Goal: Register for event/course

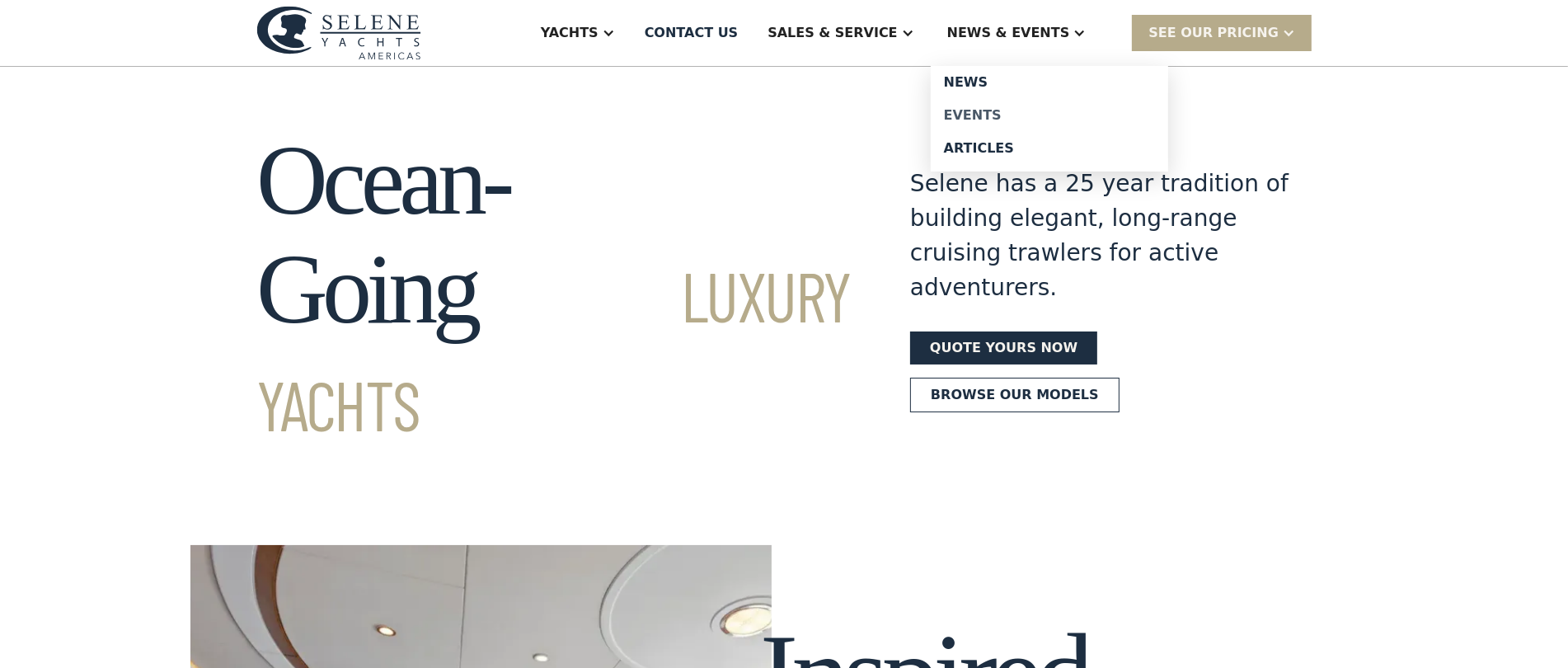
click at [994, 110] on div "Events" at bounding box center [1049, 115] width 211 height 13
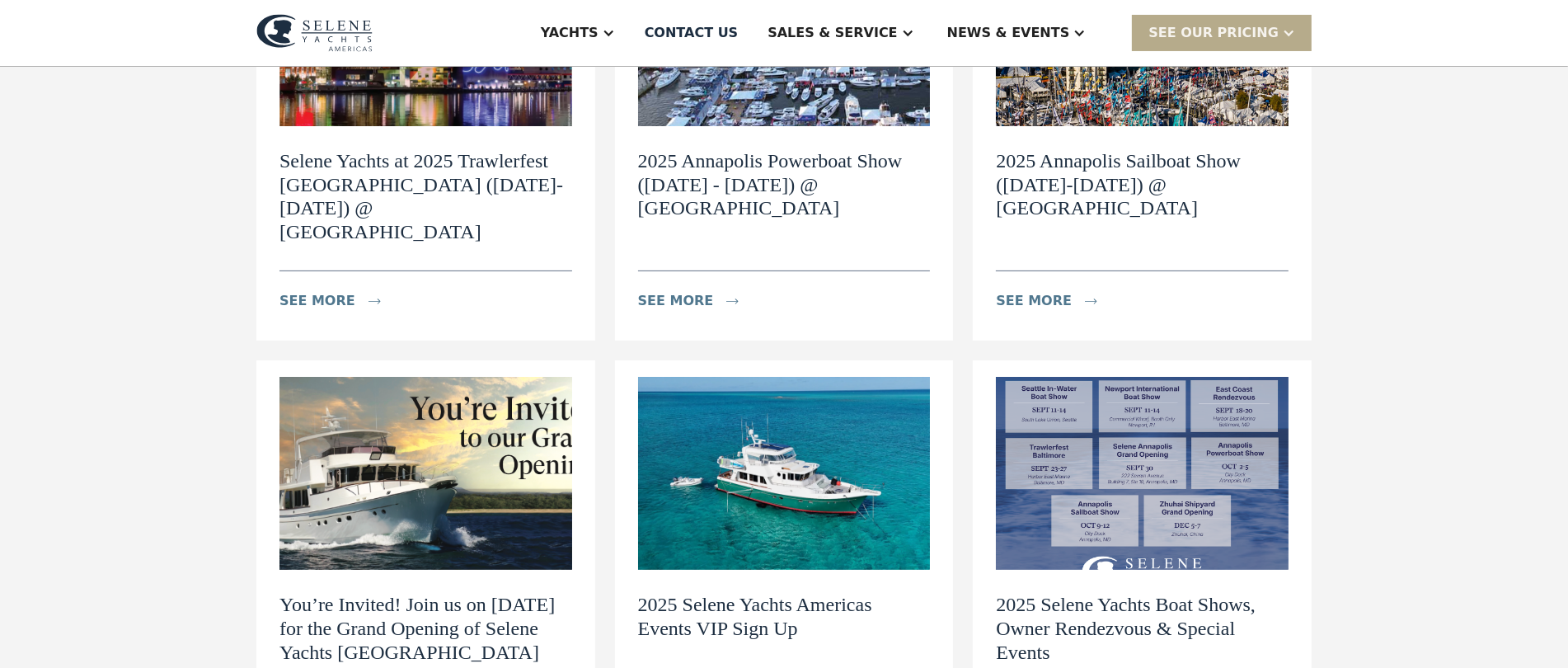
scroll to position [407, 0]
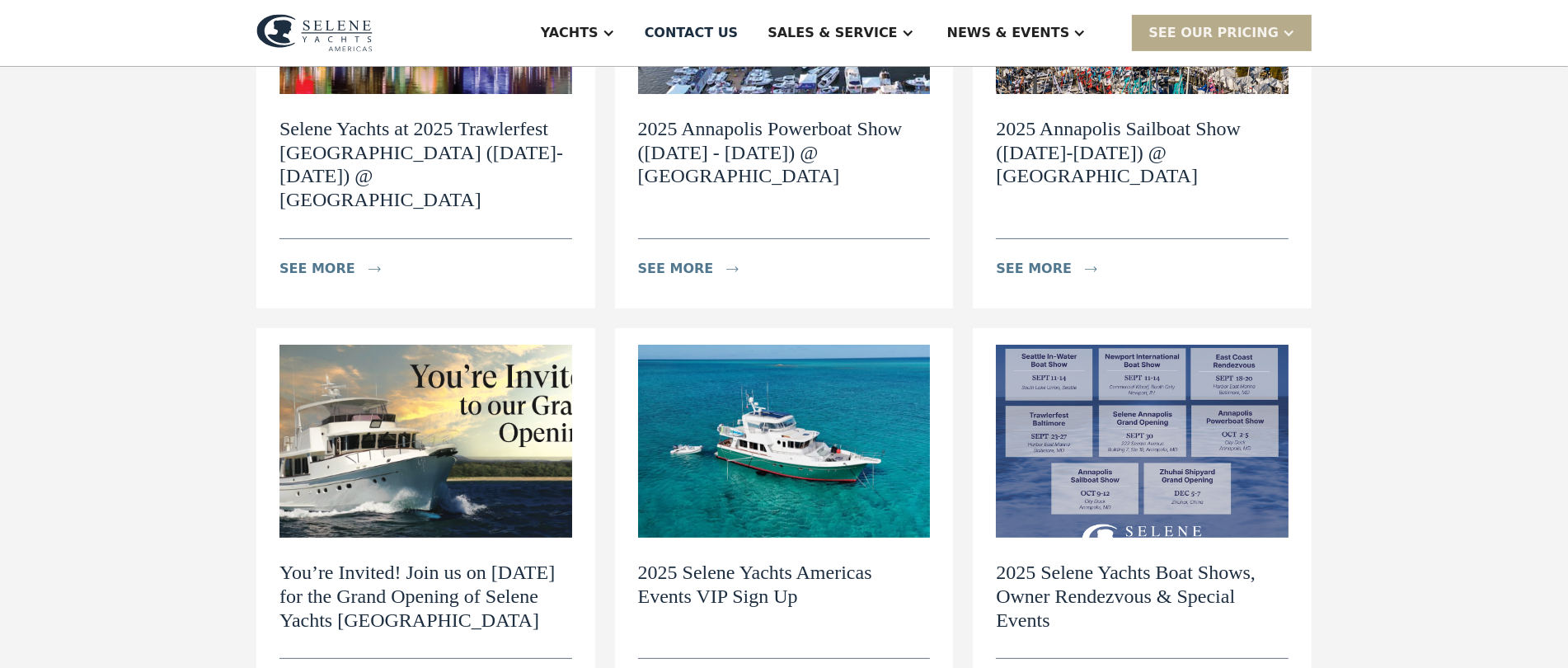
click at [671, 560] on h2 "2025 Selene Yachts Americas Events VIP Sign Up" at bounding box center [784, 584] width 293 height 48
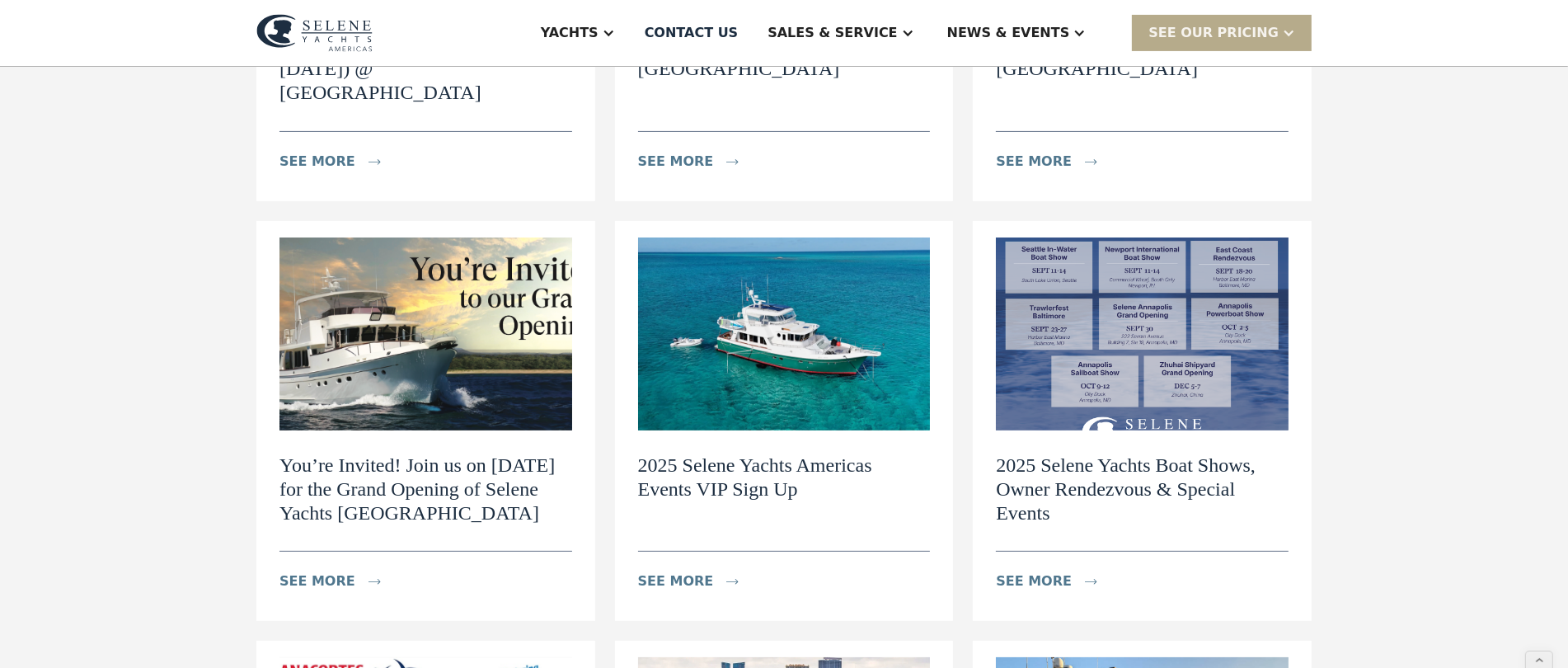
click at [757, 453] on h2 "2025 Selene Yachts Americas Events VIP Sign Up" at bounding box center [784, 477] width 293 height 48
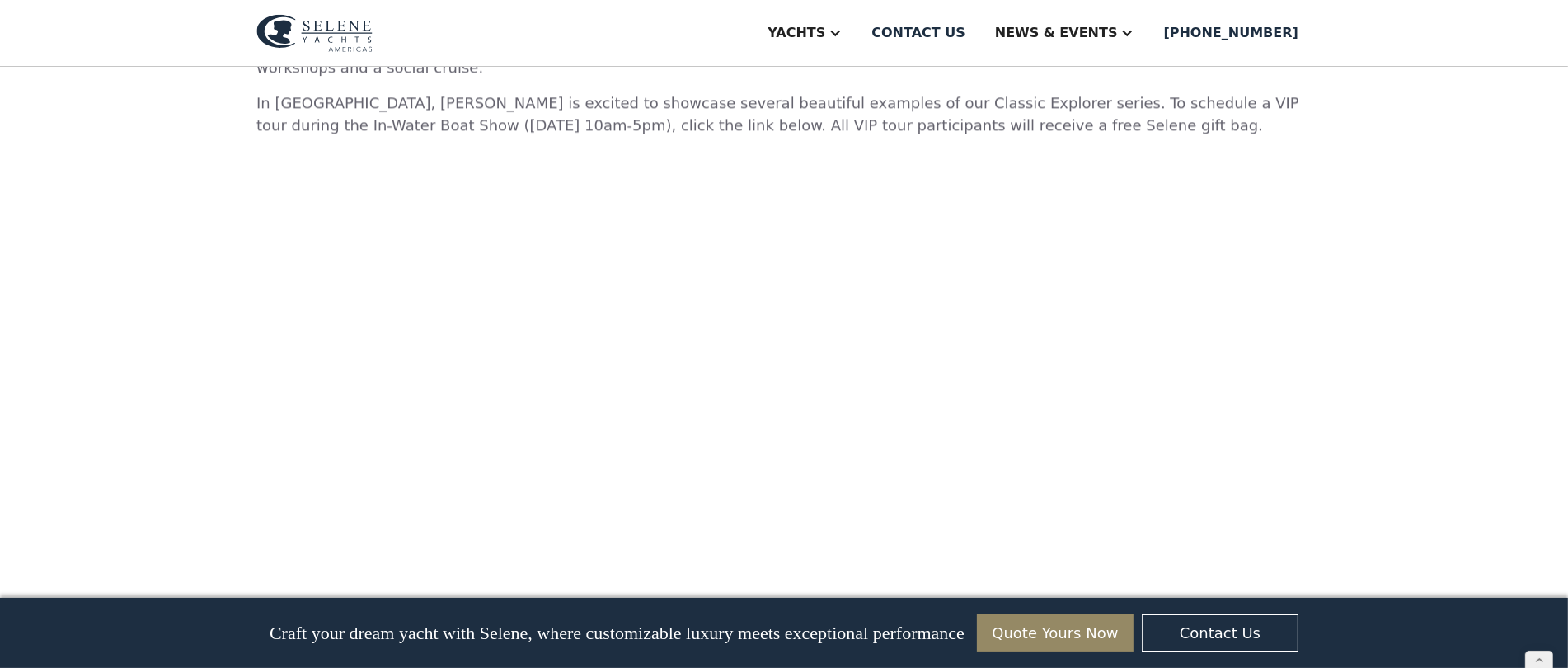
scroll to position [4703, 0]
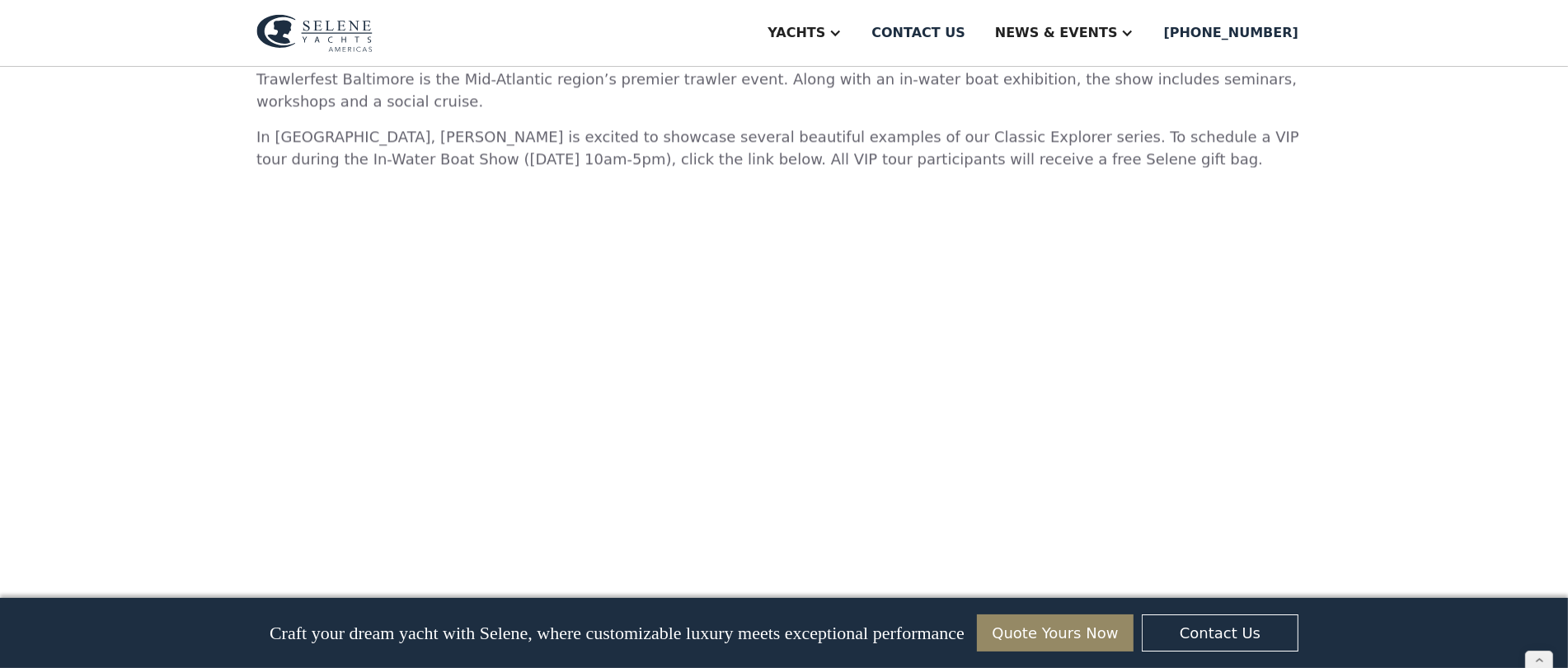
scroll to position [4713, 0]
click at [1423, 163] on div "2025 Selene Yachts Americas Events VIP Sign Up 2025 Selene Yachts Americas Even…" at bounding box center [784, 659] width 1568 height 10610
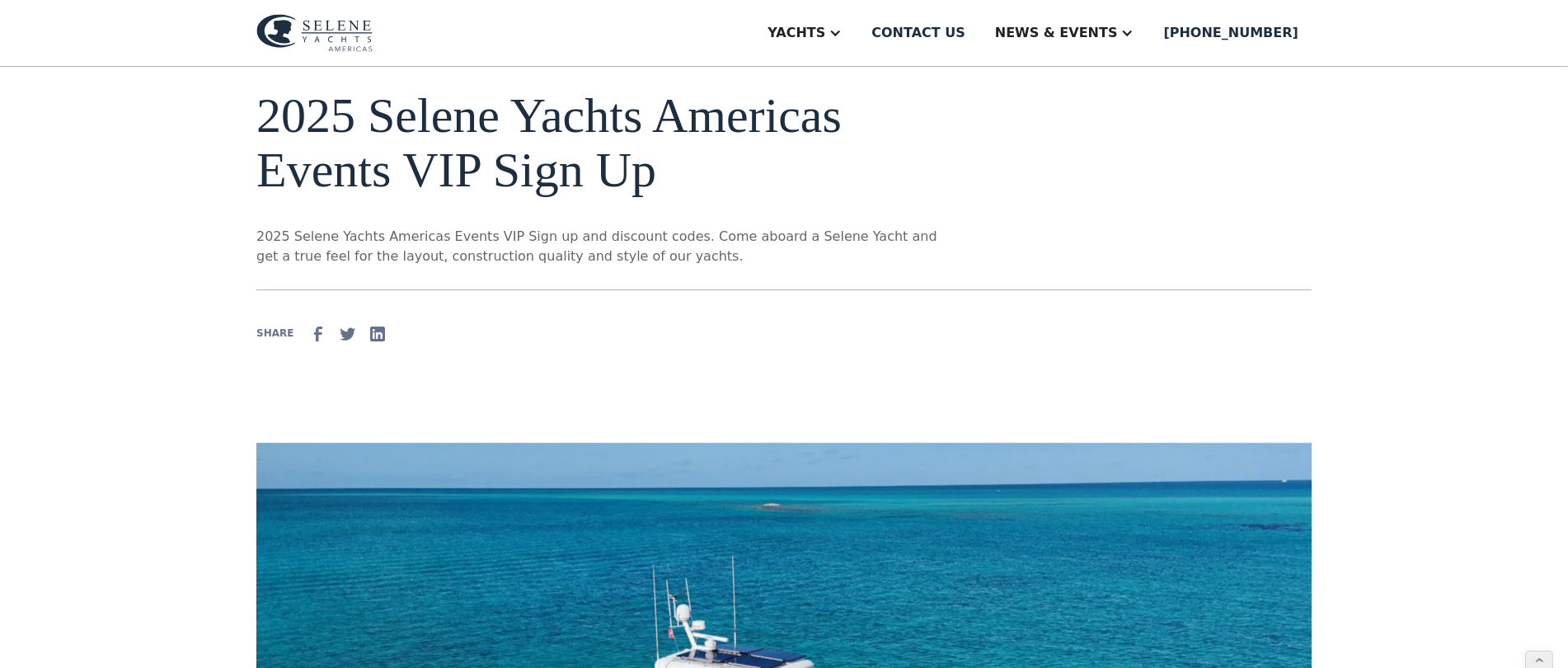
scroll to position [62, 0]
